Goal: Information Seeking & Learning: Learn about a topic

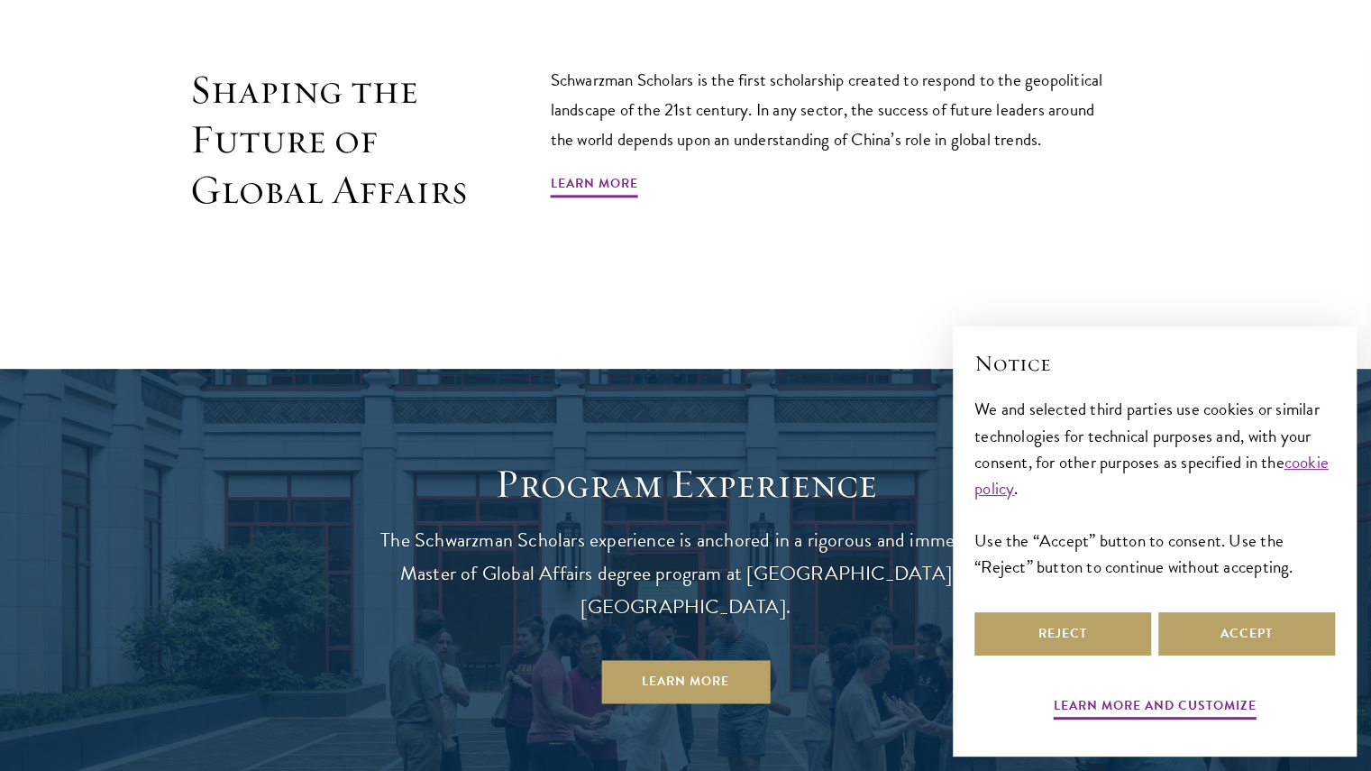
scroll to position [1254, 0]
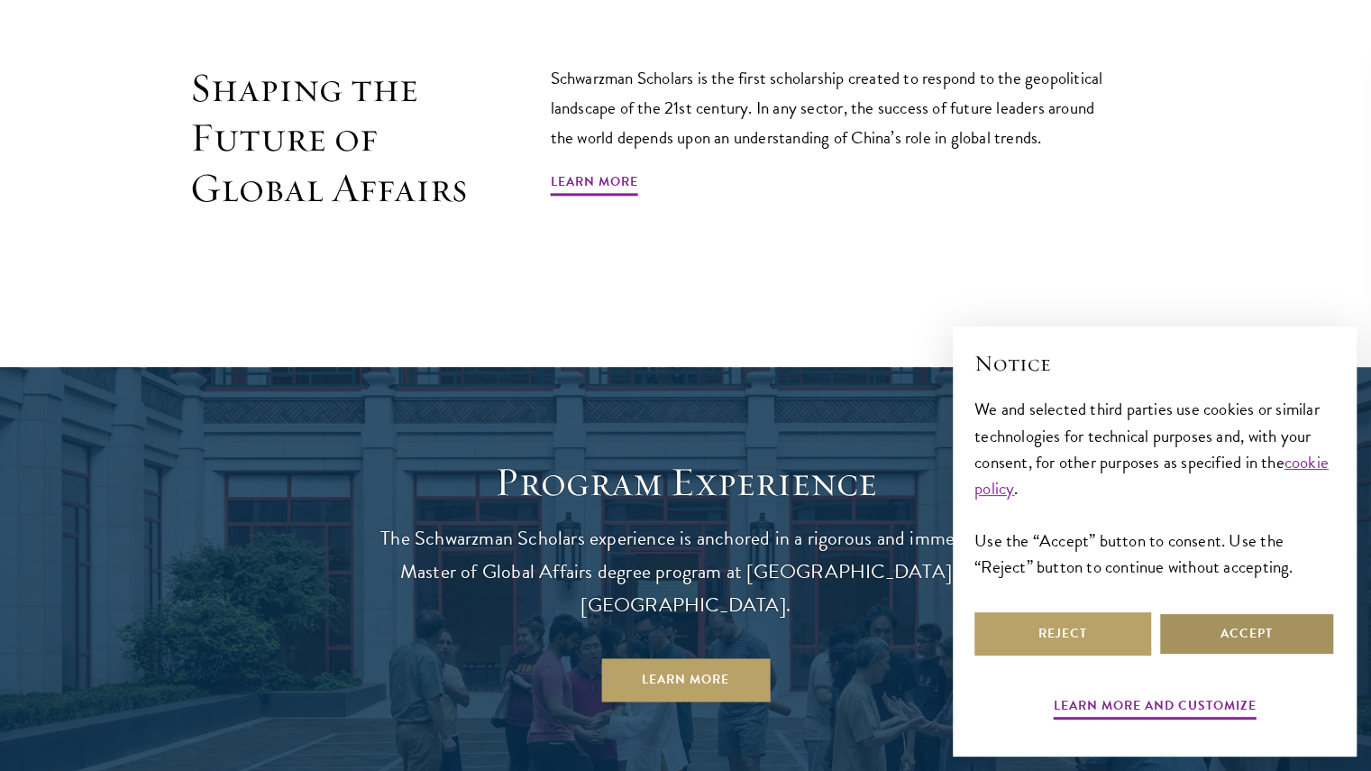
click at [1267, 616] on button "Accept" at bounding box center [1246, 633] width 177 height 43
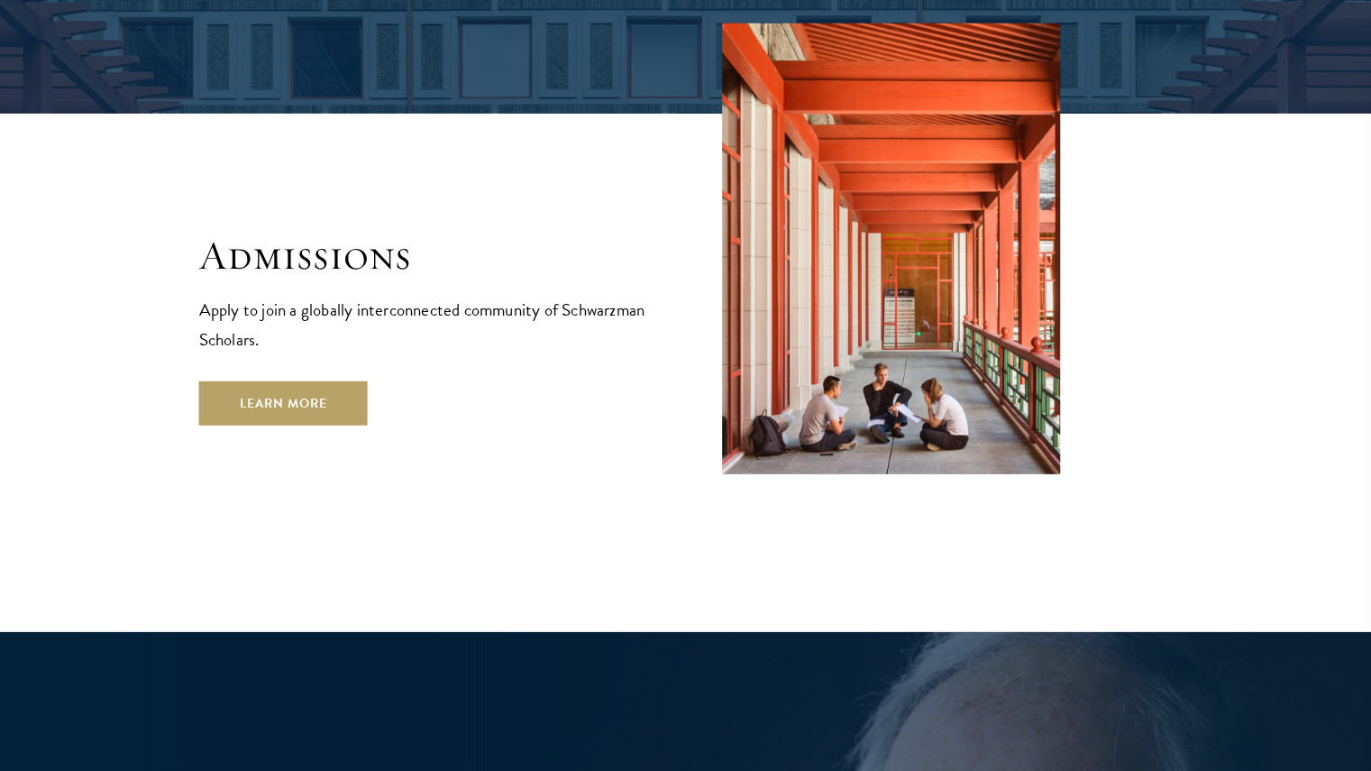
scroll to position [2987, 0]
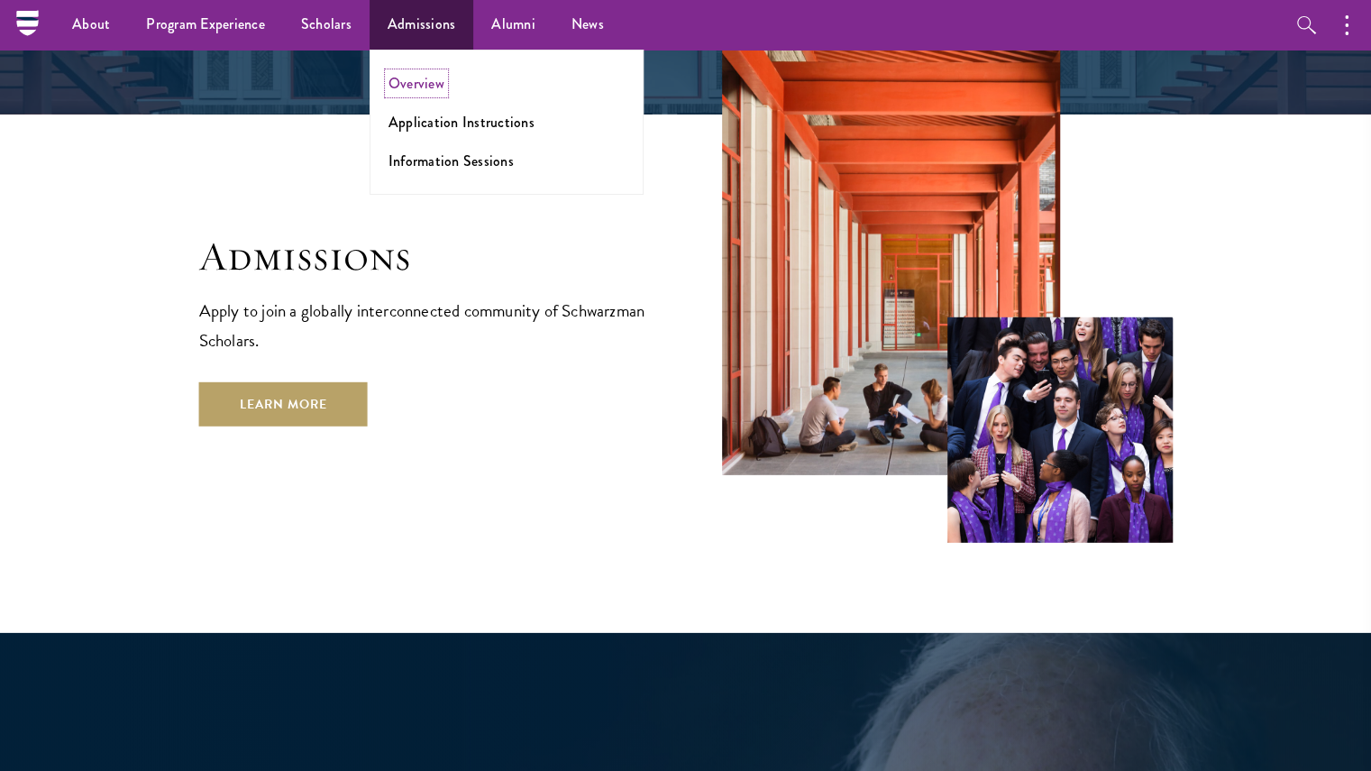
click at [419, 77] on link "Overview" at bounding box center [417, 83] width 56 height 21
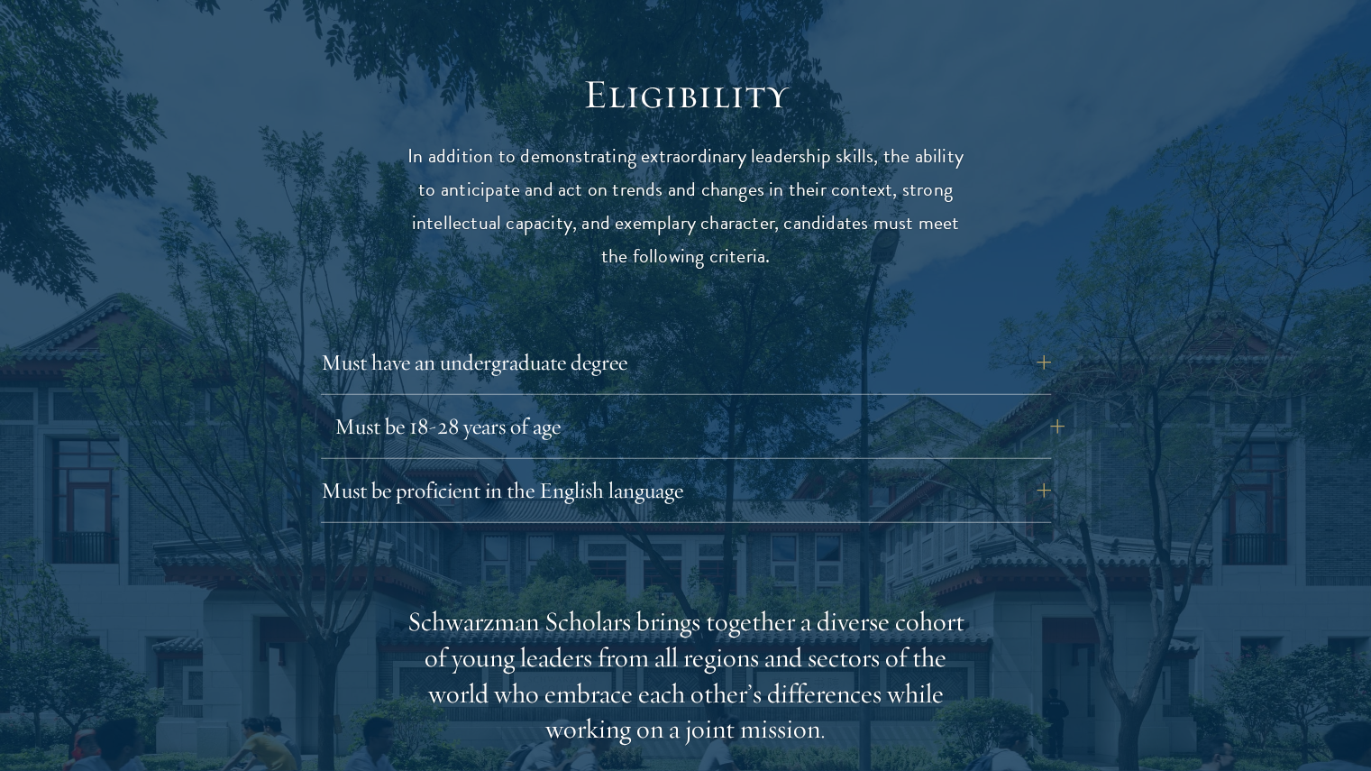
scroll to position [2346, 0]
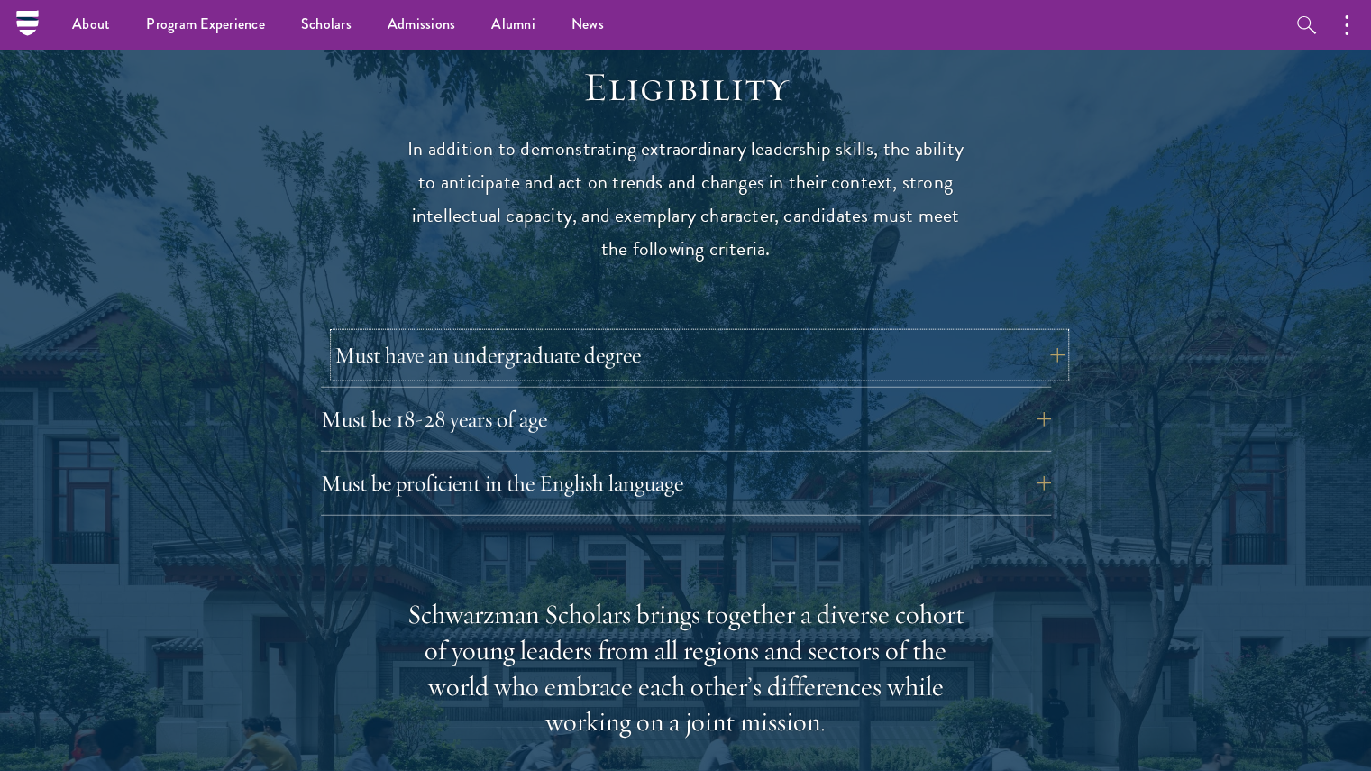
click at [611, 334] on button "Must have an undergraduate degree" at bounding box center [699, 355] width 730 height 43
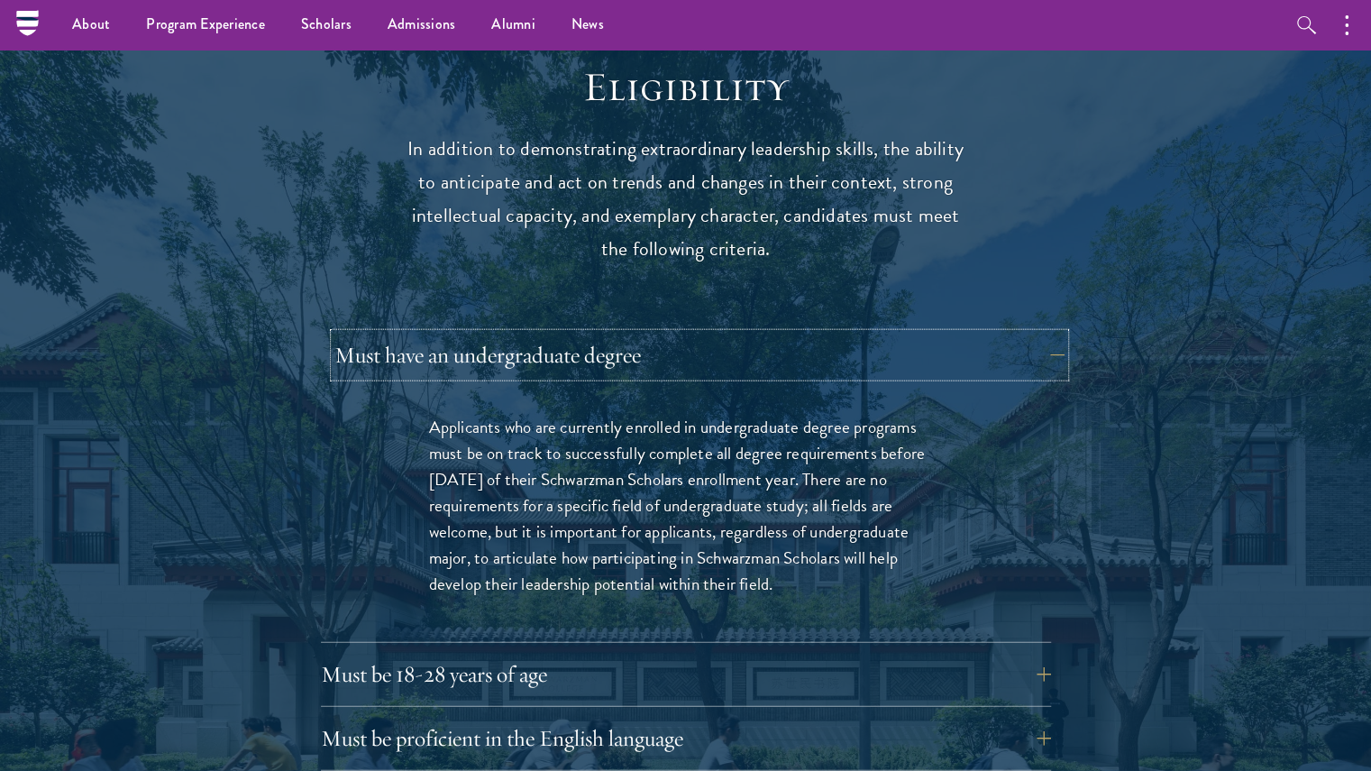
click at [611, 334] on button "Must have an undergraduate degree" at bounding box center [699, 355] width 730 height 43
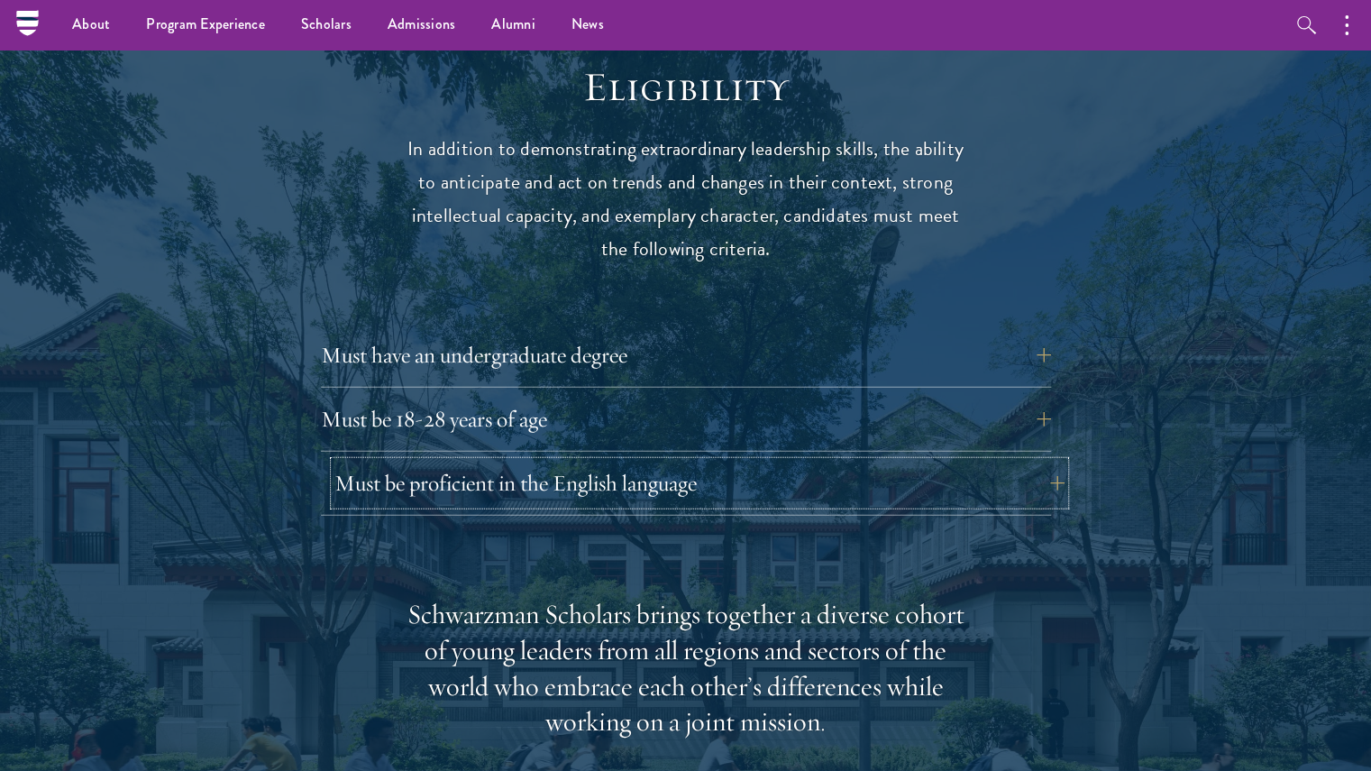
click at [544, 462] on button "Must be proficient in the English language" at bounding box center [699, 483] width 730 height 43
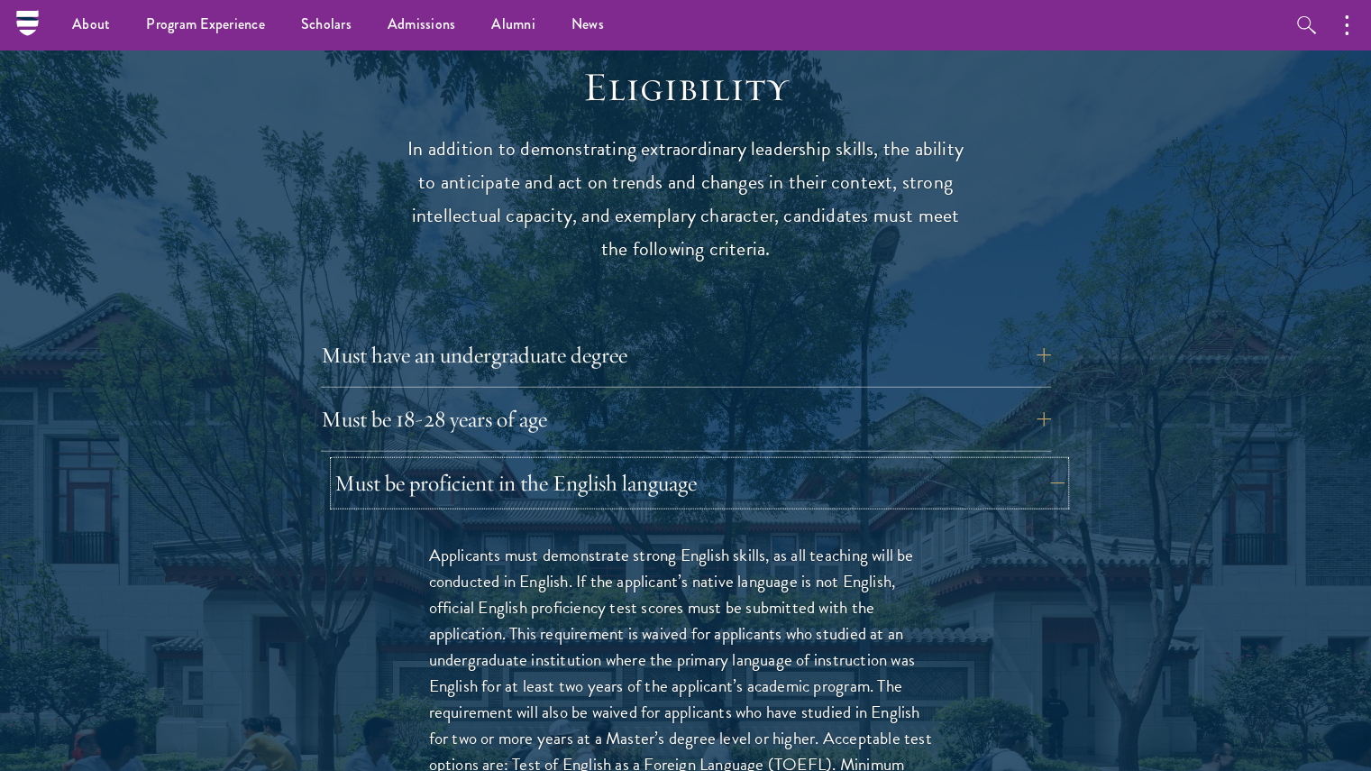
click at [544, 462] on button "Must be proficient in the English language" at bounding box center [699, 483] width 730 height 43
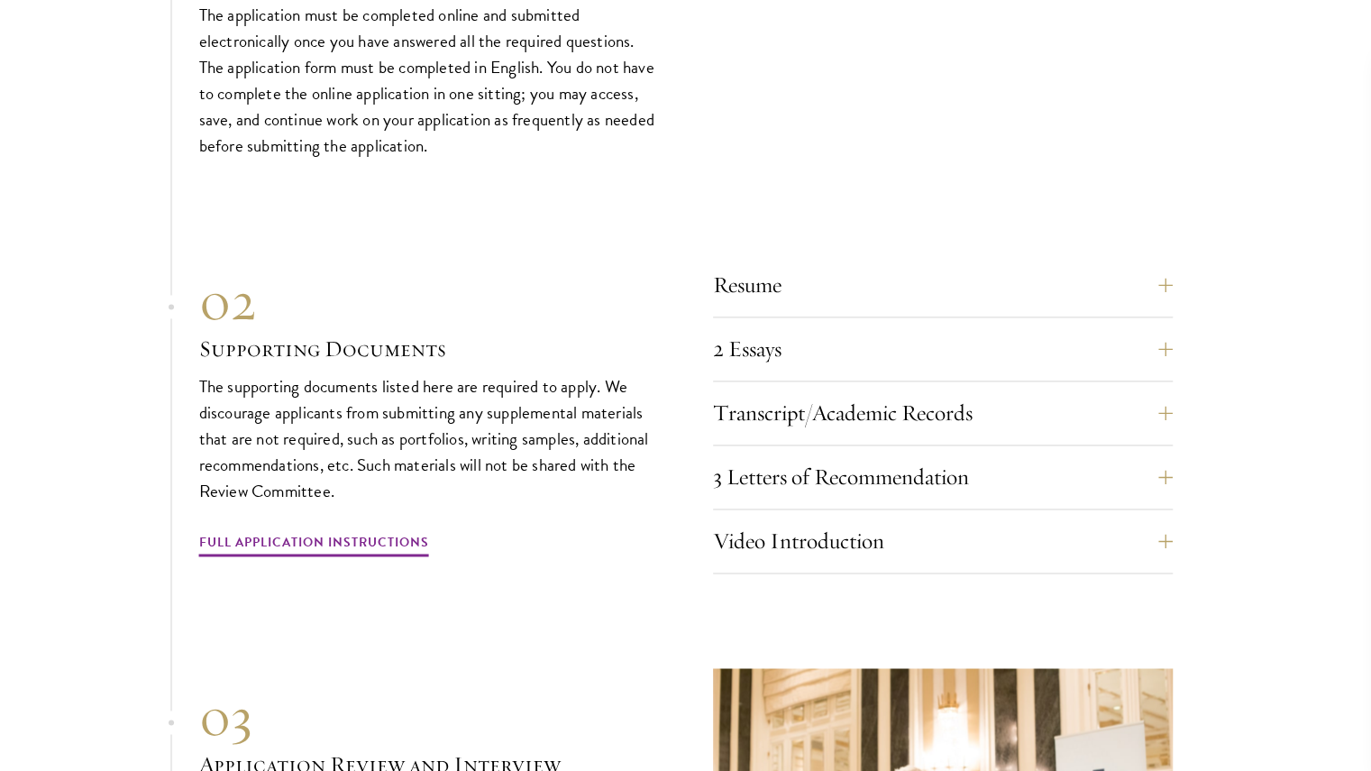
scroll to position [5520, 0]
click at [826, 326] on button "2 Essays" at bounding box center [957, 347] width 460 height 43
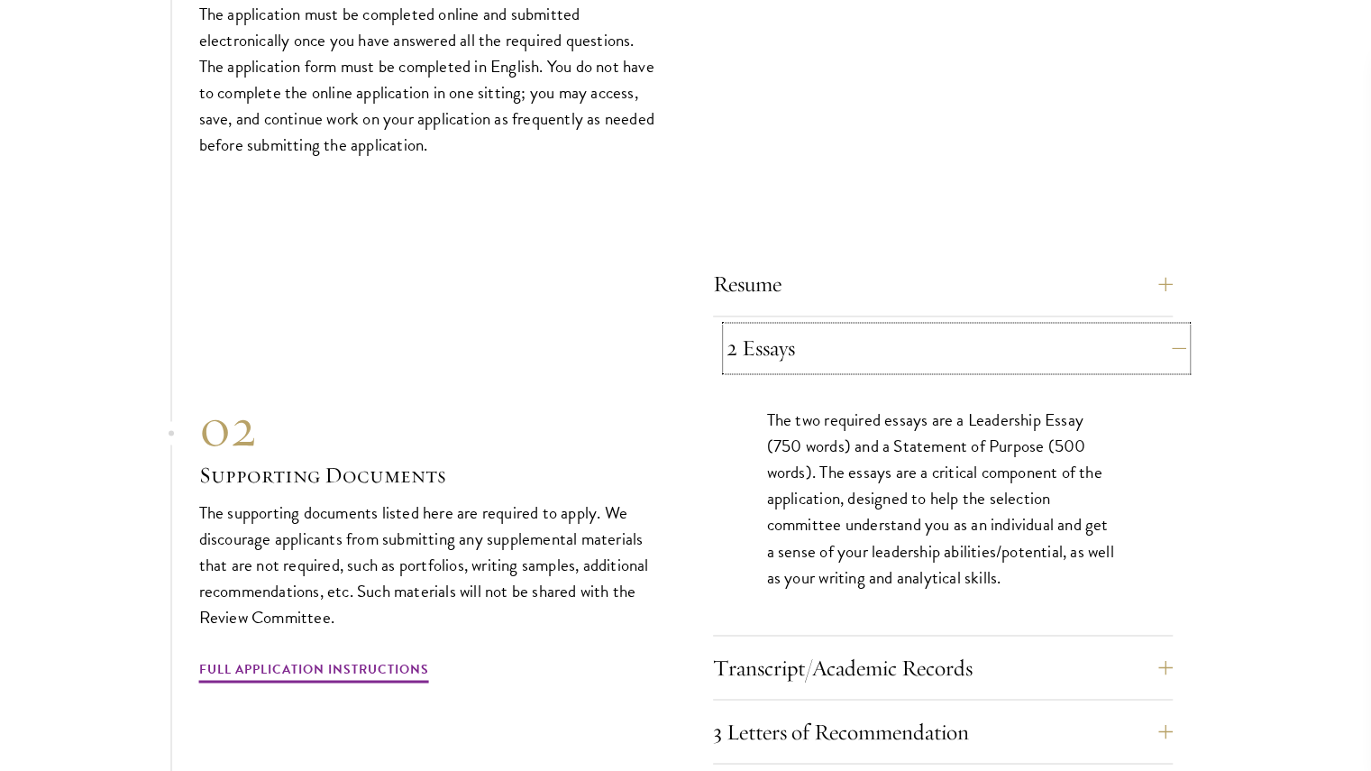
click at [826, 326] on button "2 Essays" at bounding box center [957, 347] width 460 height 43
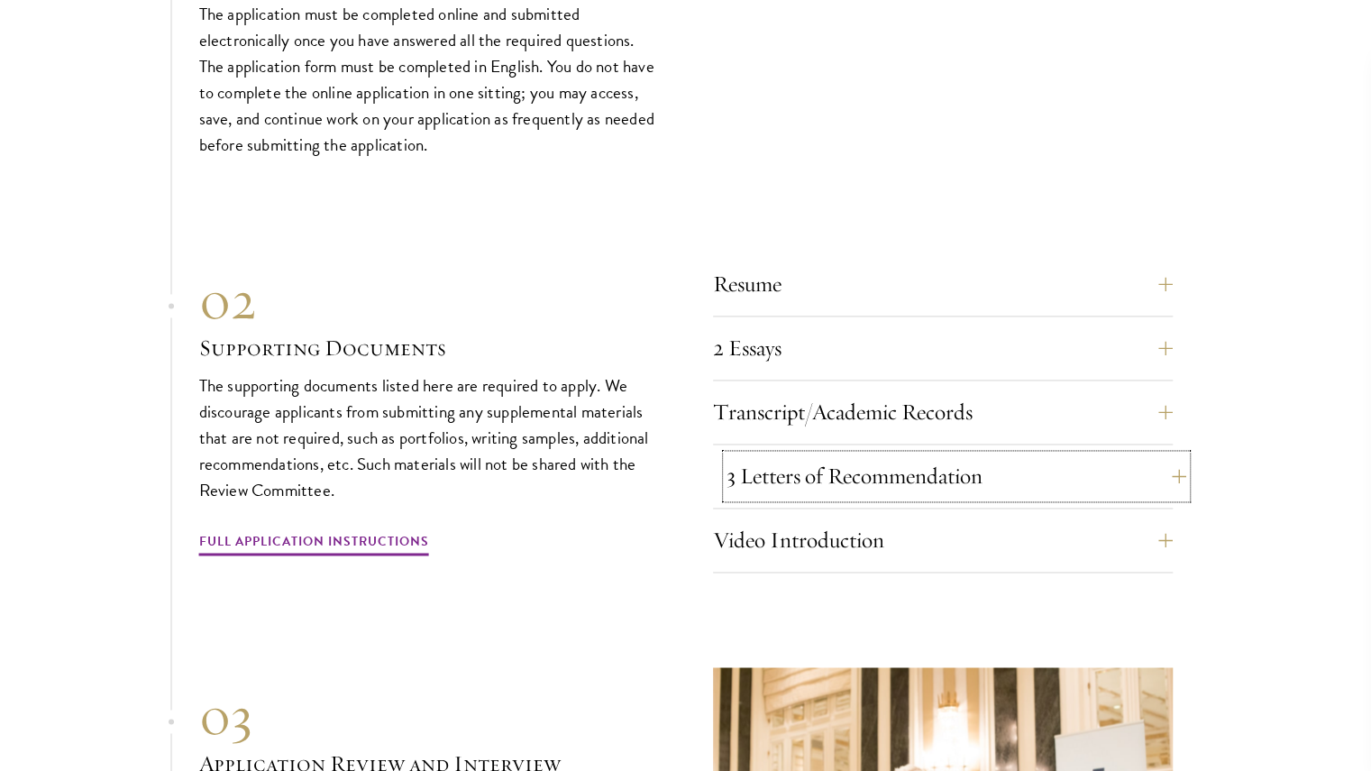
click at [790, 454] on button "3 Letters of Recommendation" at bounding box center [957, 475] width 460 height 43
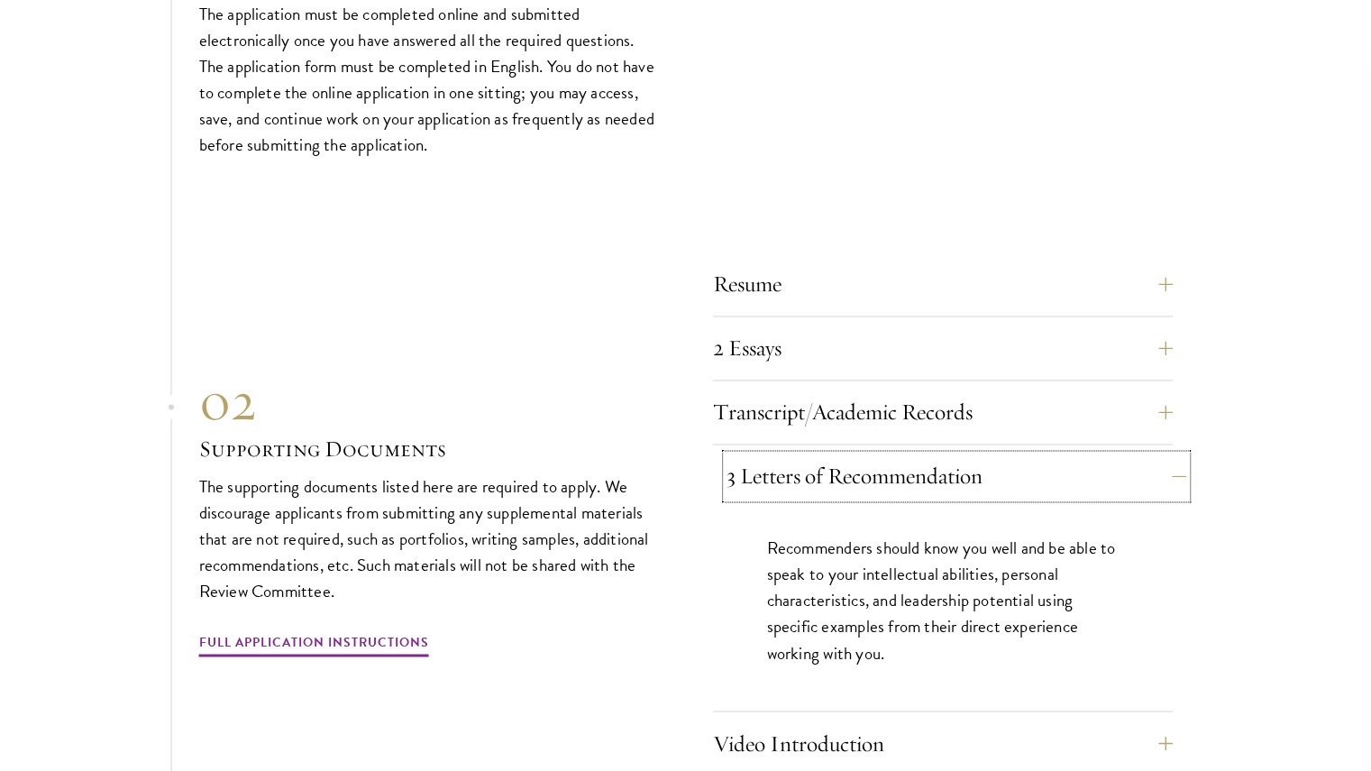
click at [790, 454] on button "3 Letters of Recommendation" at bounding box center [957, 475] width 460 height 43
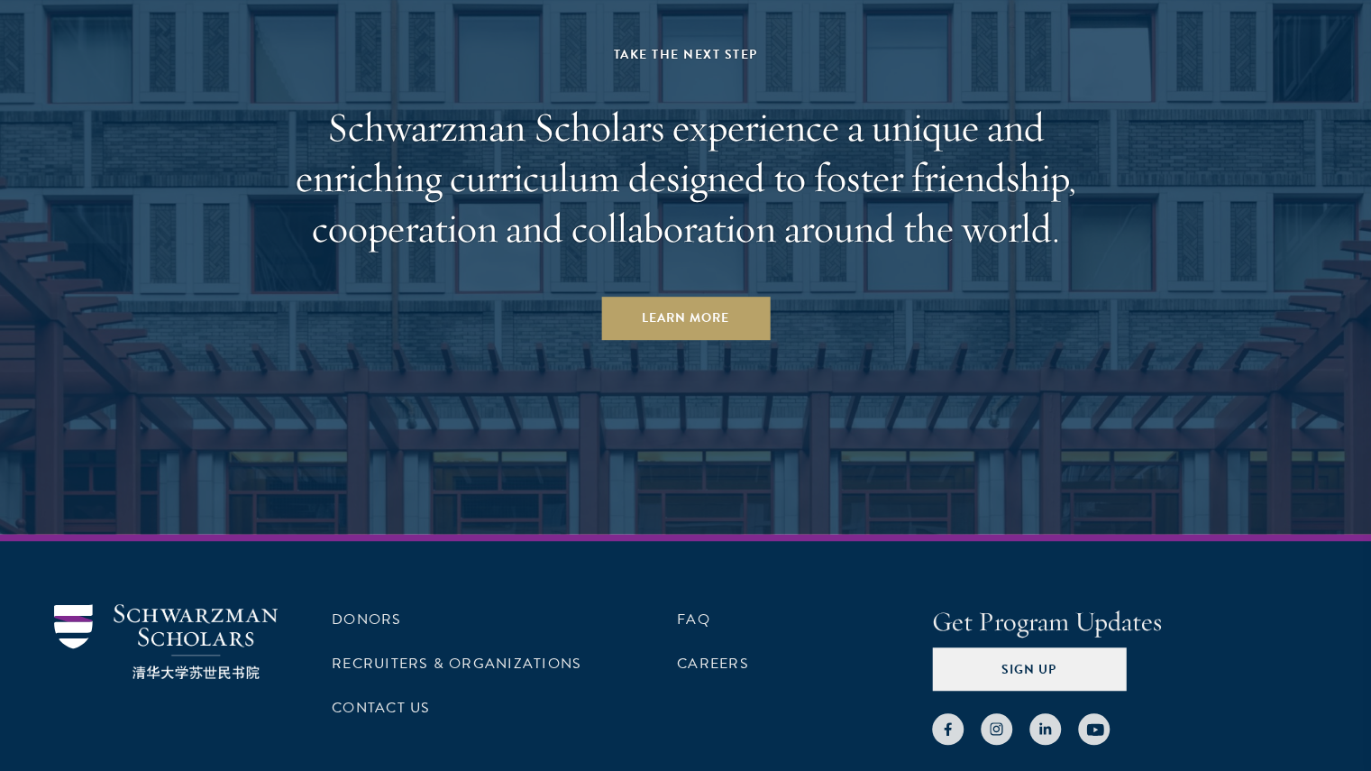
scroll to position [8841, 0]
